Goal: Task Accomplishment & Management: Complete application form

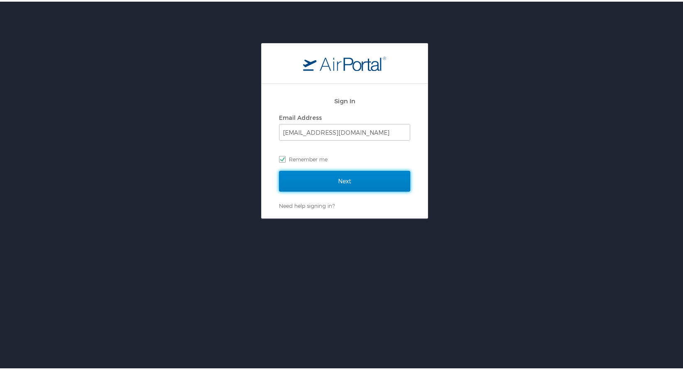
click at [347, 181] on input "Next" at bounding box center [344, 179] width 131 height 21
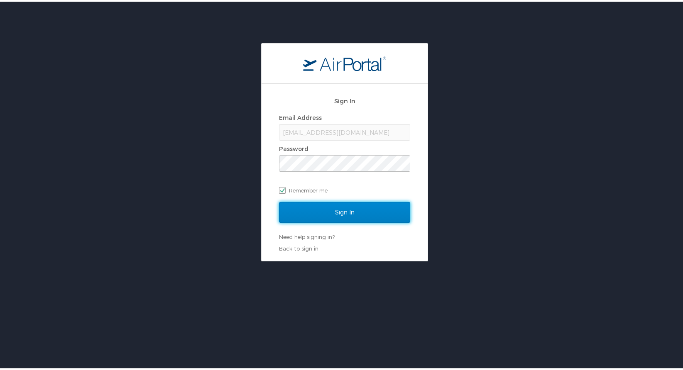
click at [345, 215] on input "Sign In" at bounding box center [344, 211] width 131 height 21
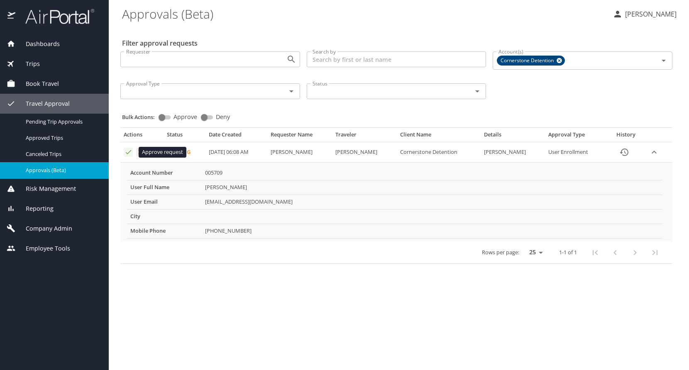
click at [127, 154] on icon "Approval table" at bounding box center [128, 152] width 5 height 4
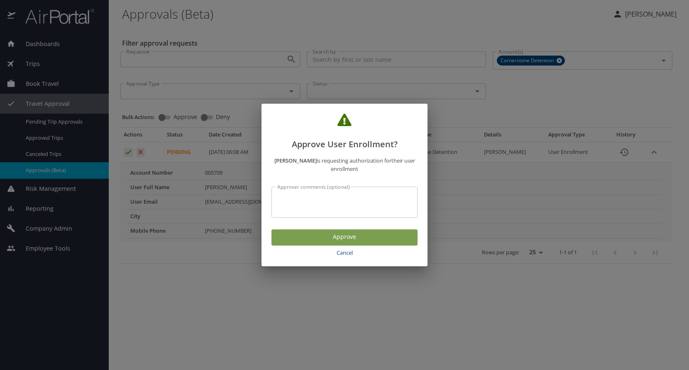
click at [355, 237] on span "Approve" at bounding box center [344, 237] width 133 height 10
